Goal: Find specific page/section: Find specific page/section

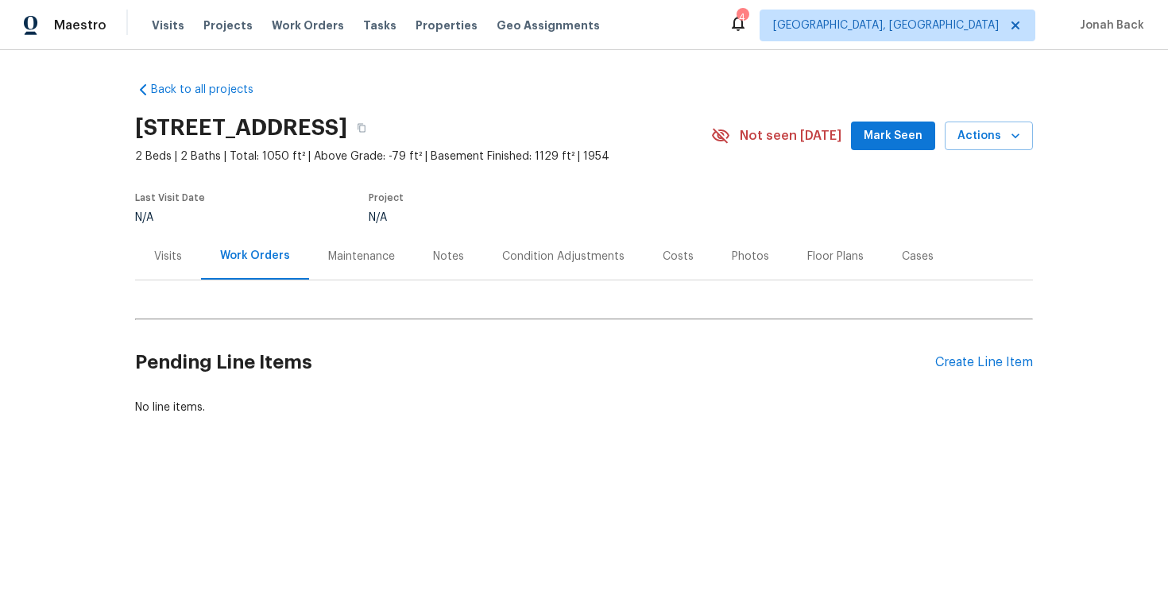
click at [696, 194] on section "[STREET_ADDRESS] 2 Beds | 2 Baths | Total: 1050 ft² | Above Grade: -79 ft² | Ba…" at bounding box center [584, 170] width 898 height 126
click at [173, 262] on div "Visits" at bounding box center [168, 257] width 28 height 16
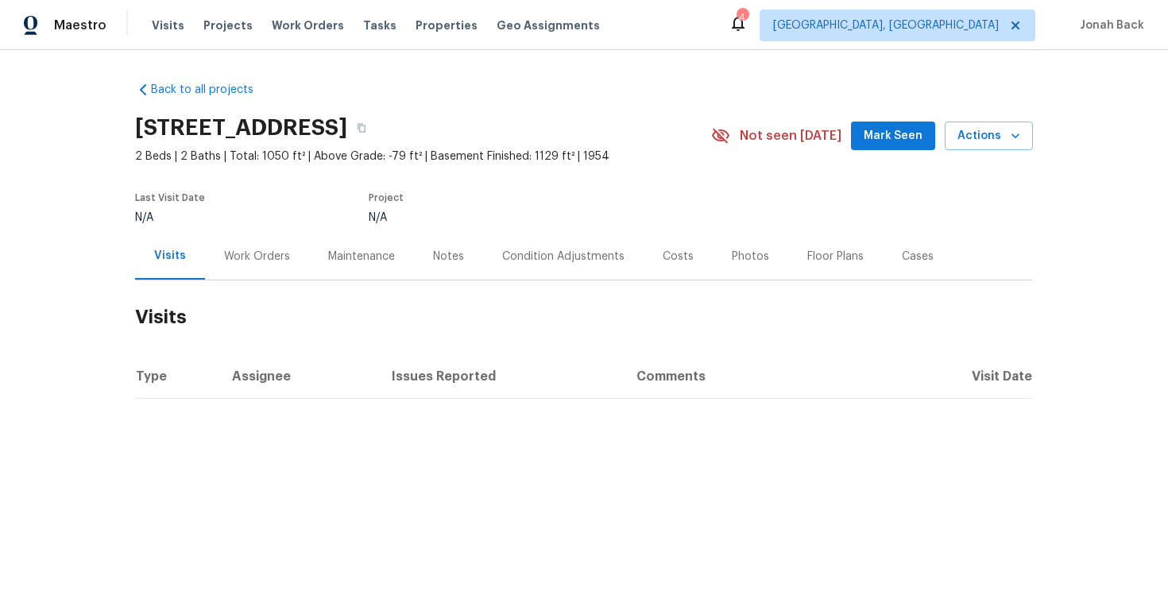
click at [181, 130] on h2 "[STREET_ADDRESS]" at bounding box center [241, 128] width 212 height 16
copy div "[STREET_ADDRESS]"
click at [999, 140] on span "Actions" at bounding box center [989, 136] width 63 height 20
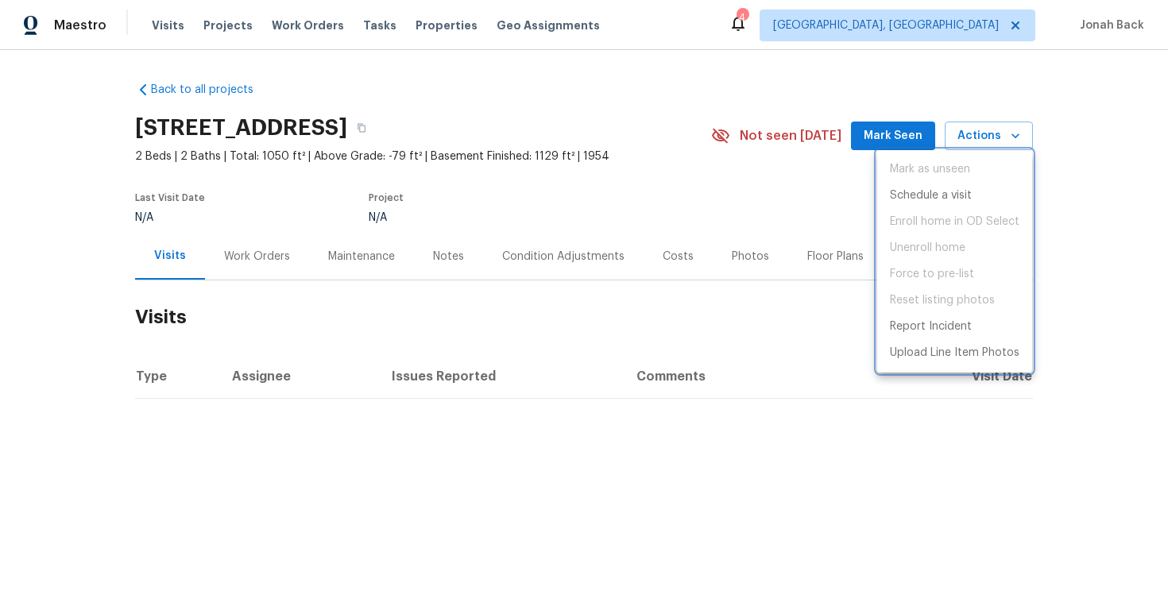
click at [769, 230] on div at bounding box center [584, 307] width 1168 height 614
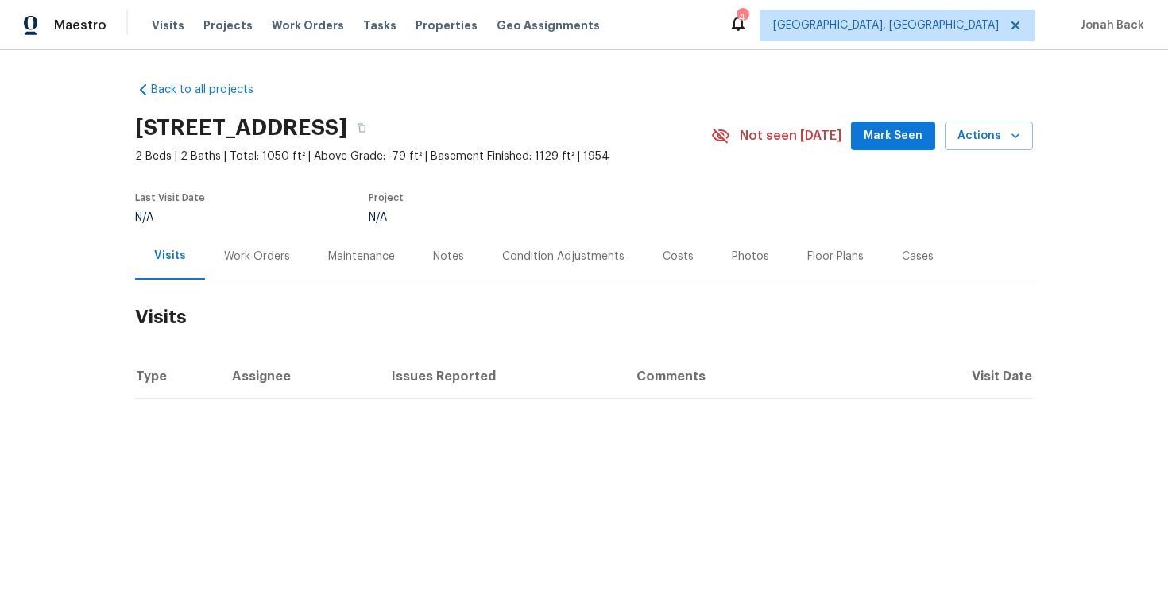
click at [436, 230] on div "Last Visit Date N/A Project N/A" at bounding box center [404, 208] width 539 height 49
click at [432, 22] on span "Properties" at bounding box center [447, 25] width 62 height 16
